Goal: Feedback & Contribution: Submit feedback/report problem

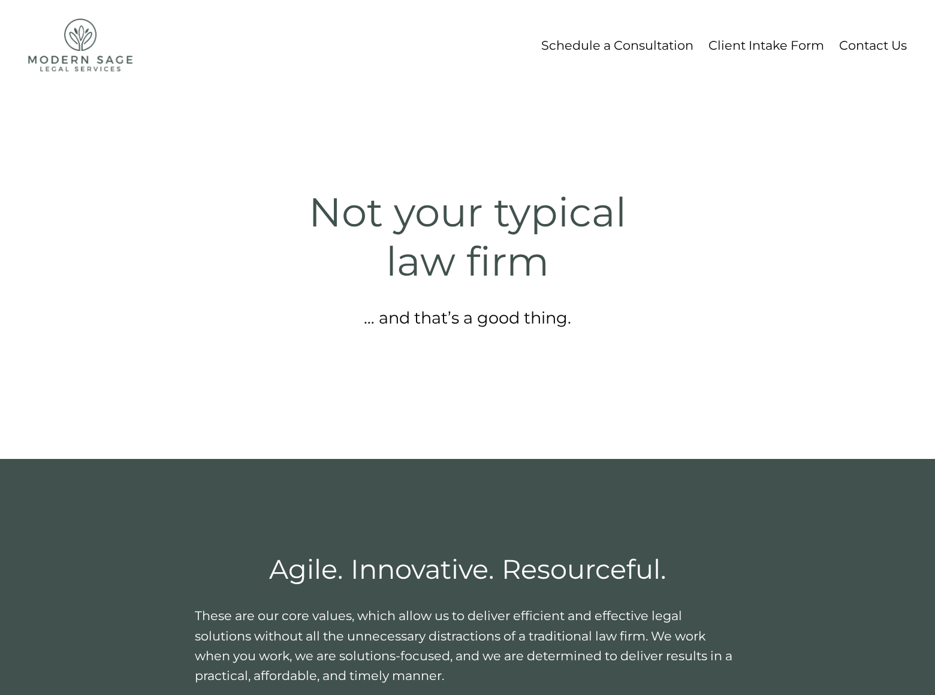
scroll to position [1591, 0]
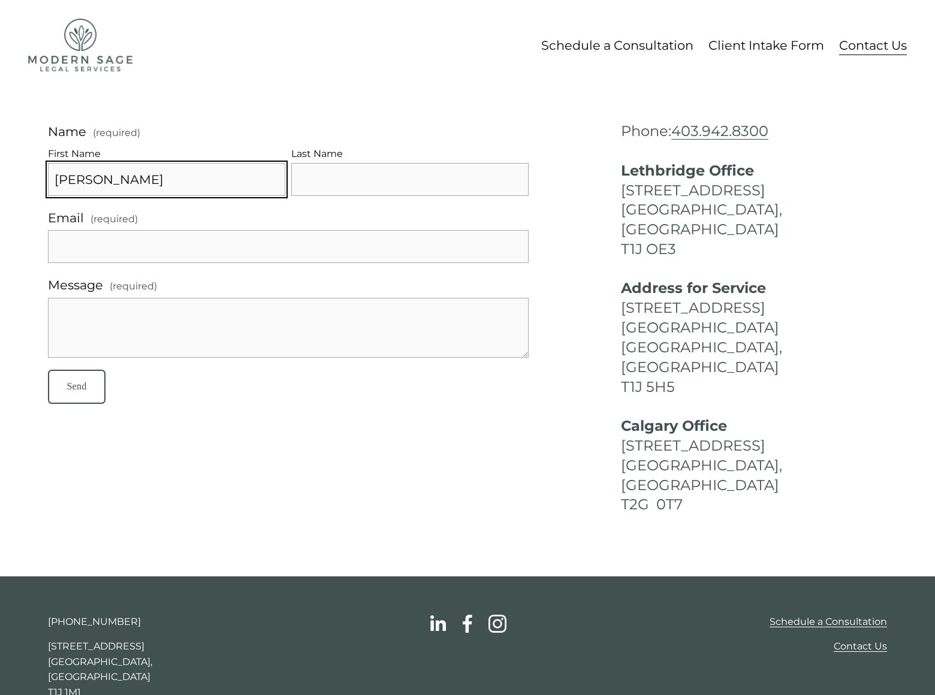
type input "[PERSON_NAME]"
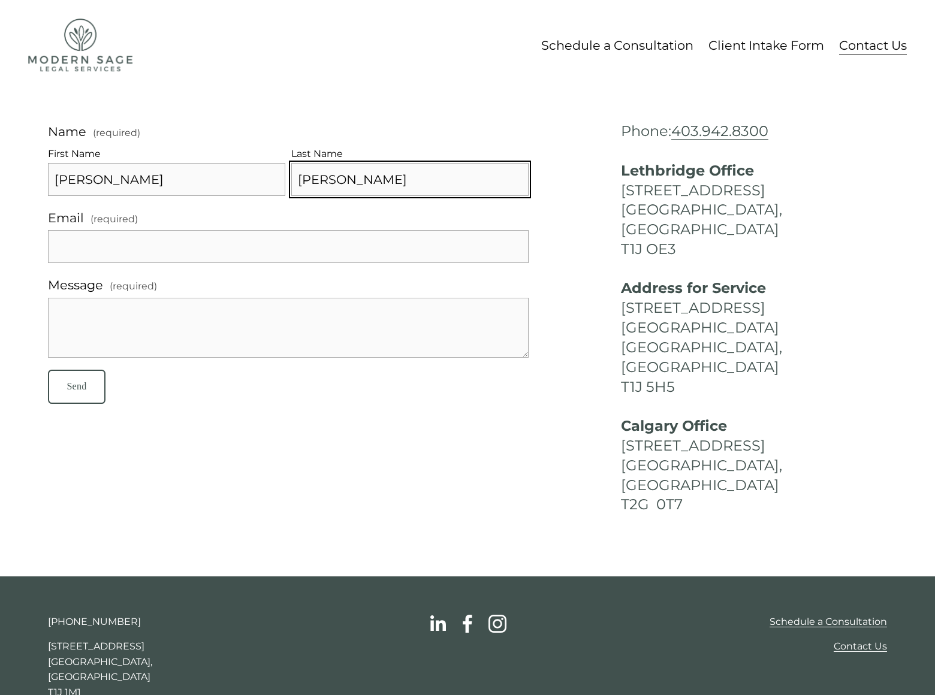
type input "[PERSON_NAME]"
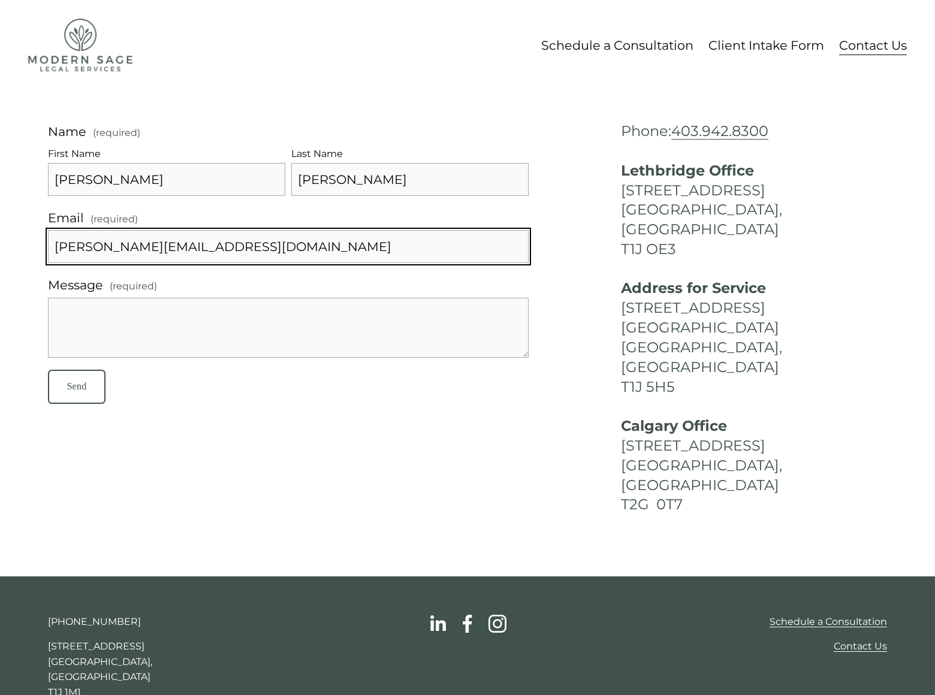
type input "[PERSON_NAME][EMAIL_ADDRESS][DOMAIN_NAME]"
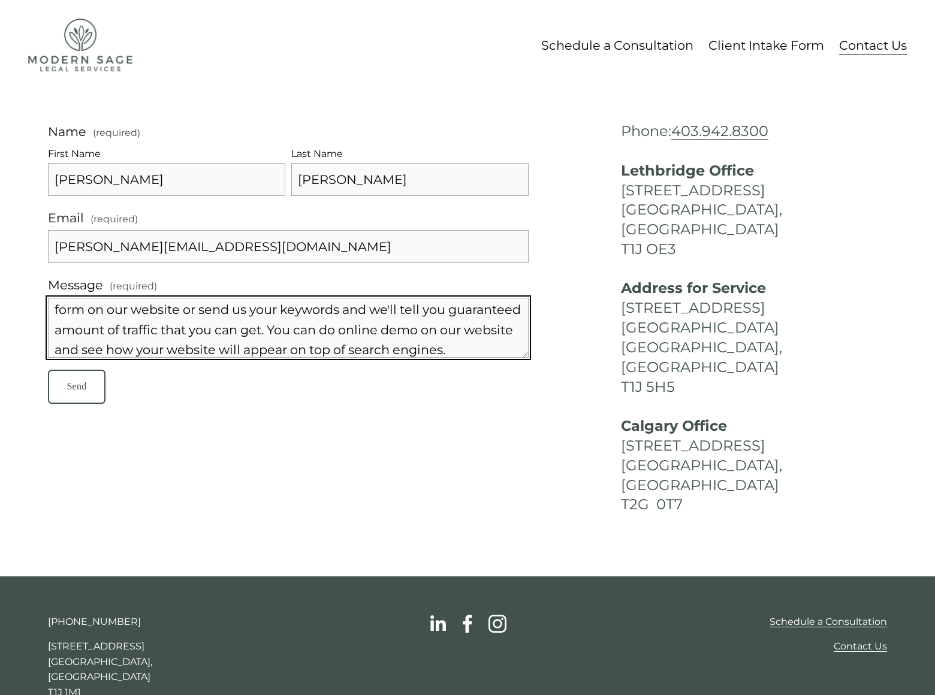
scroll to position [65, 0]
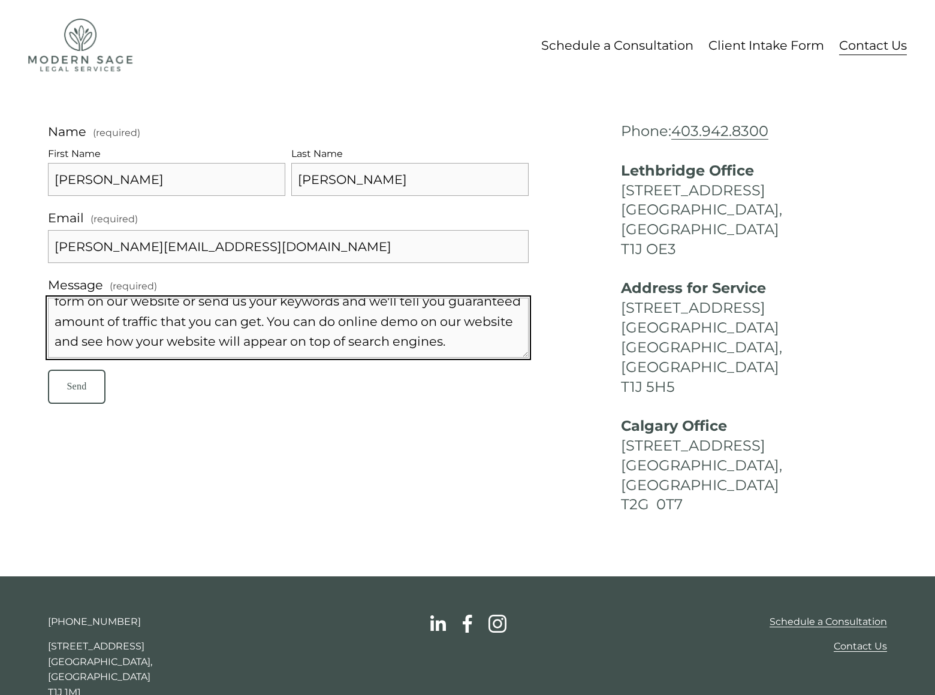
type textarea "We can place your website banner on top position in search engines when someone…"
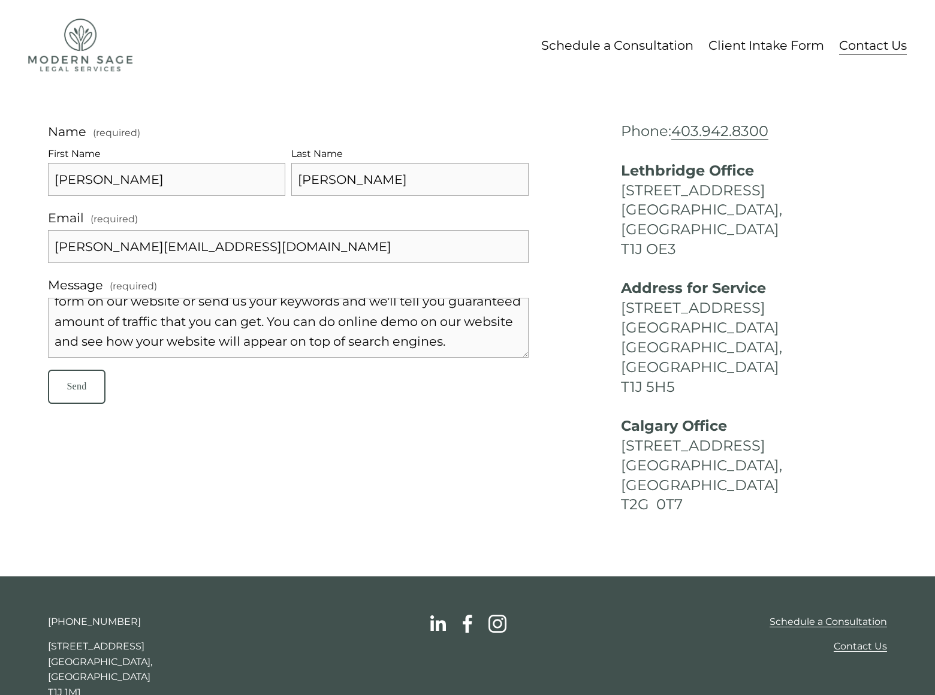
click at [79, 387] on span "Send" at bounding box center [77, 386] width 20 height 10
